Goal: Find specific page/section

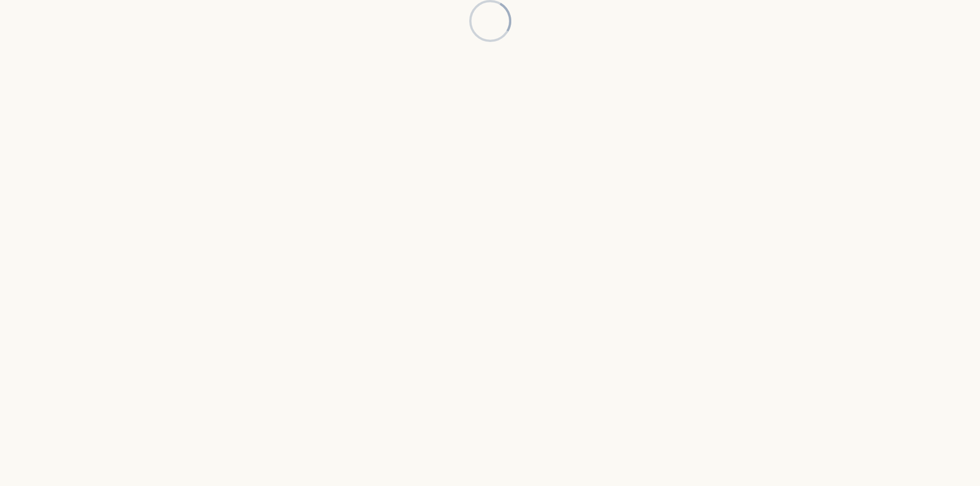
scroll to position [3444, 0]
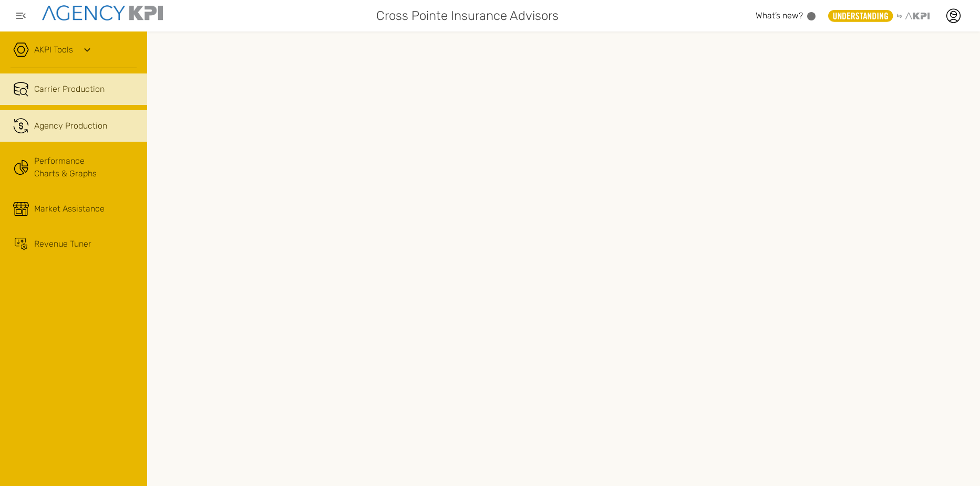
click at [97, 117] on link ".cls-1{fill:none;stroke:#221f20;stroke-linecap:round;stroke-linejoin:round;stro…" at bounding box center [73, 126] width 147 height 32
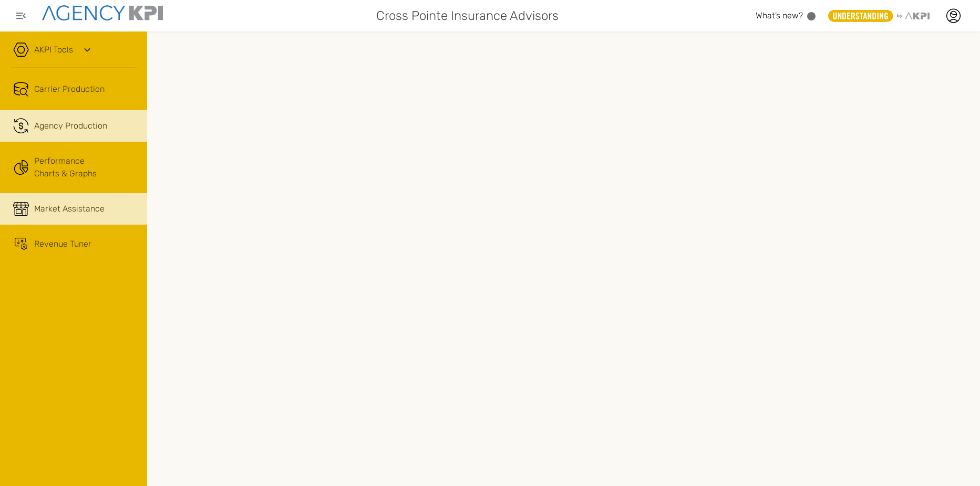
click at [75, 200] on link "Market Assistance" at bounding box center [73, 209] width 147 height 32
